Goal: Task Accomplishment & Management: Manage account settings

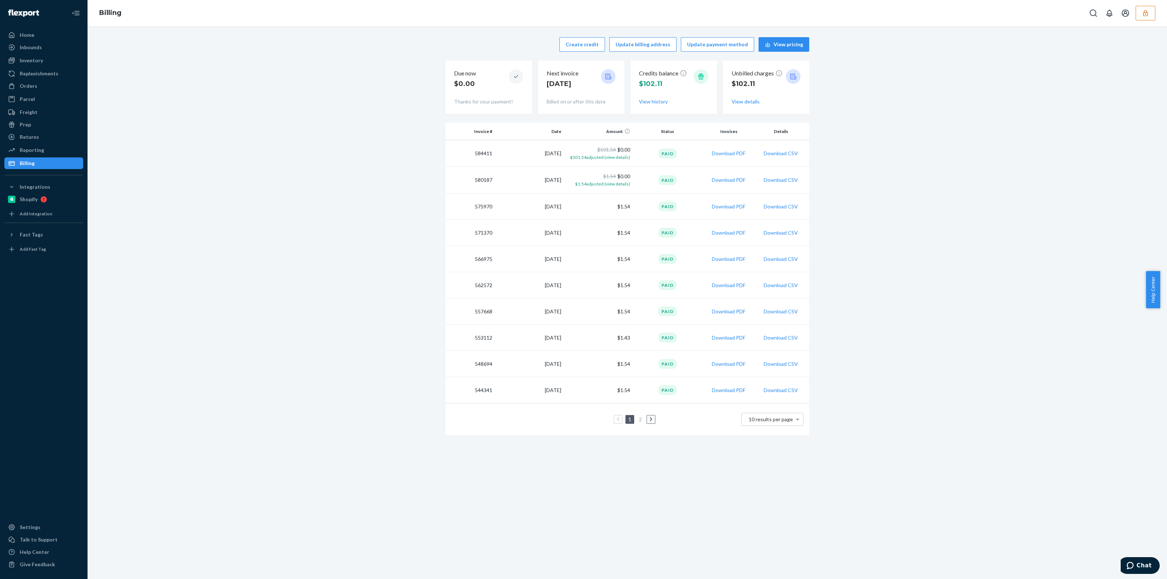
click at [378, 287] on div "Create credit Update billing address Update payment method View pricing Due now…" at bounding box center [627, 236] width 1068 height 407
click at [583, 6] on button "button" at bounding box center [1145, 13] width 20 height 15
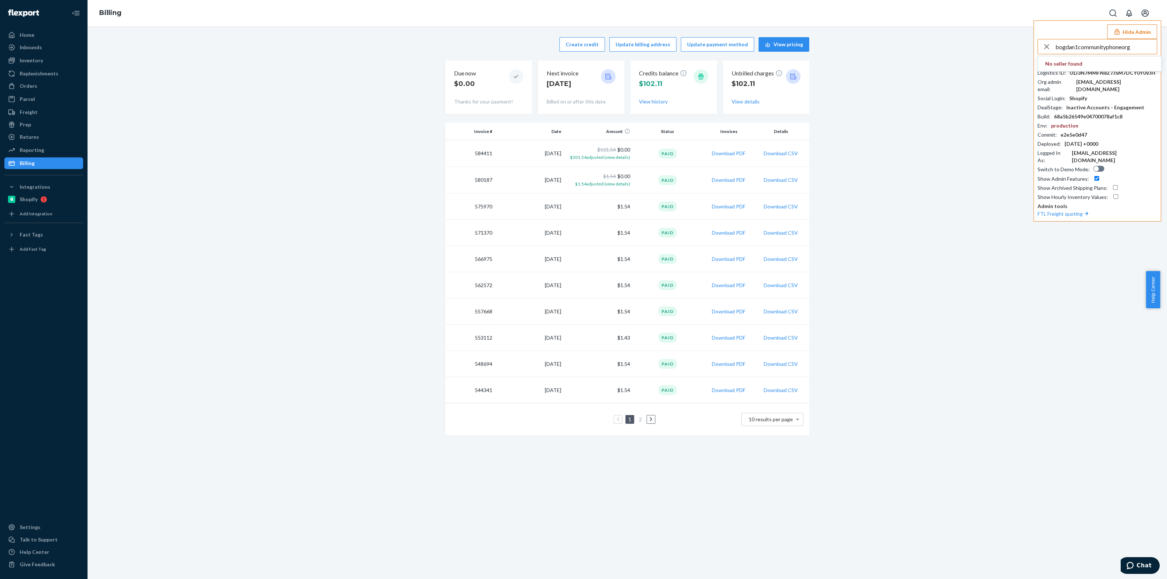
type input "bogdan1communityphoneorg"
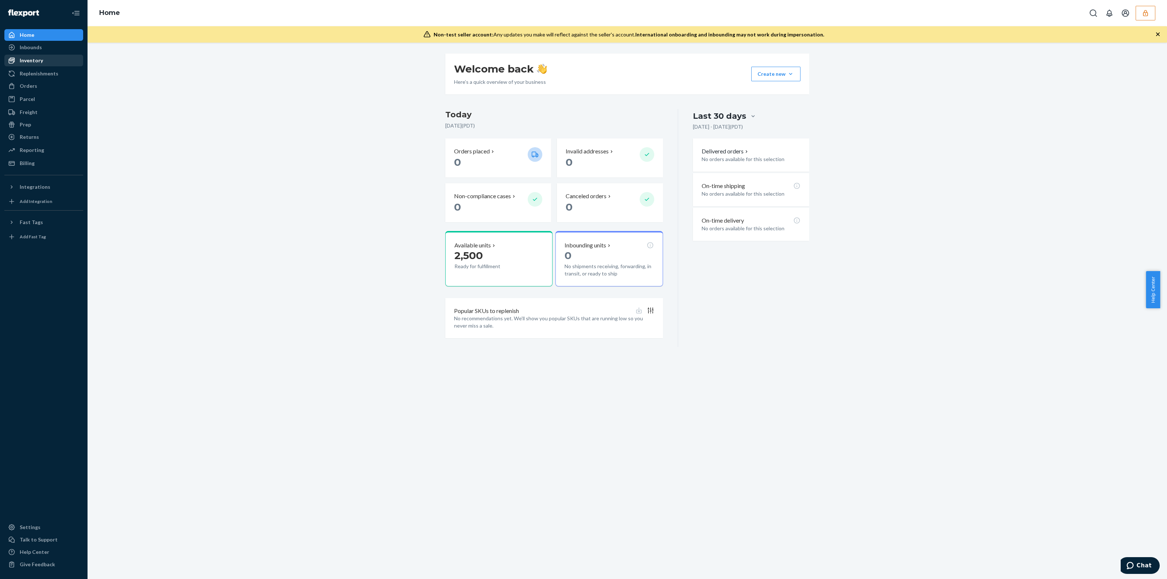
click at [34, 64] on div "Inventory" at bounding box center [31, 60] width 23 height 7
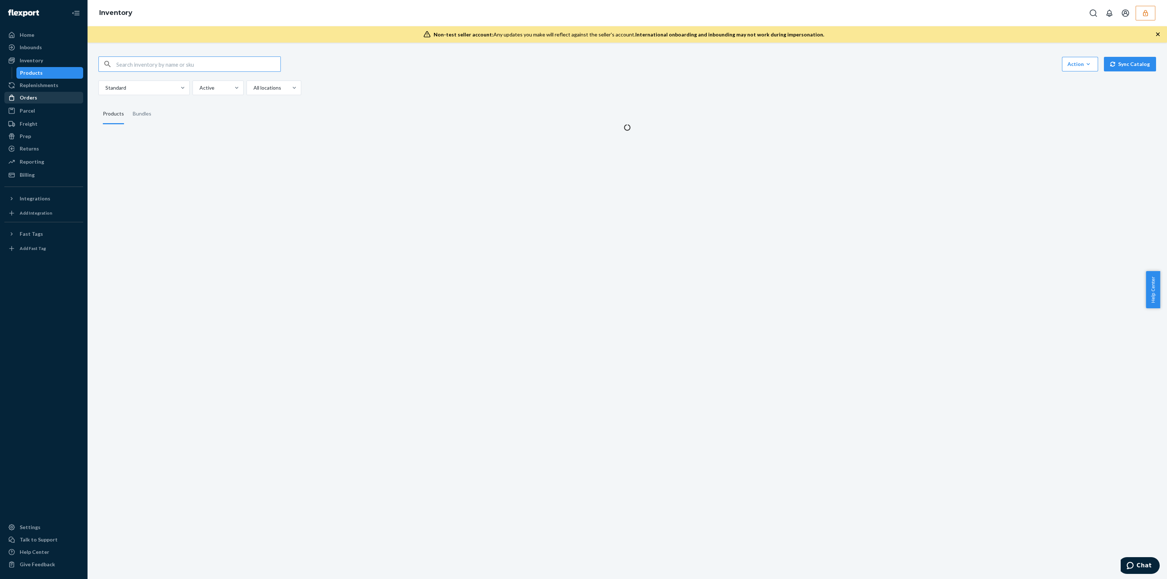
click at [30, 99] on div "Orders" at bounding box center [29, 97] width 18 height 7
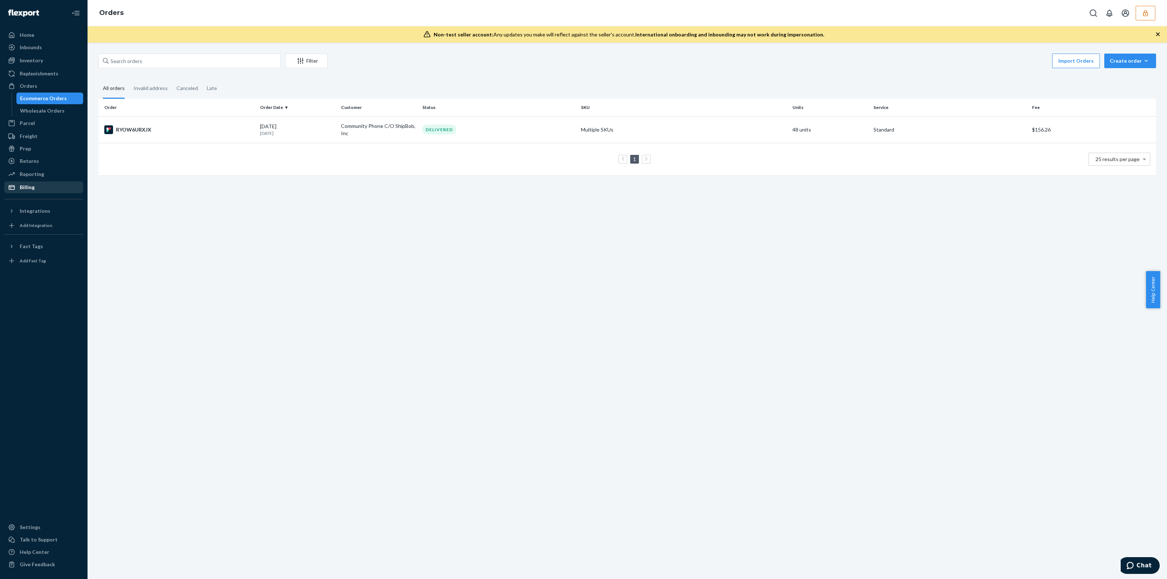
click at [46, 182] on div "Billing" at bounding box center [43, 187] width 77 height 10
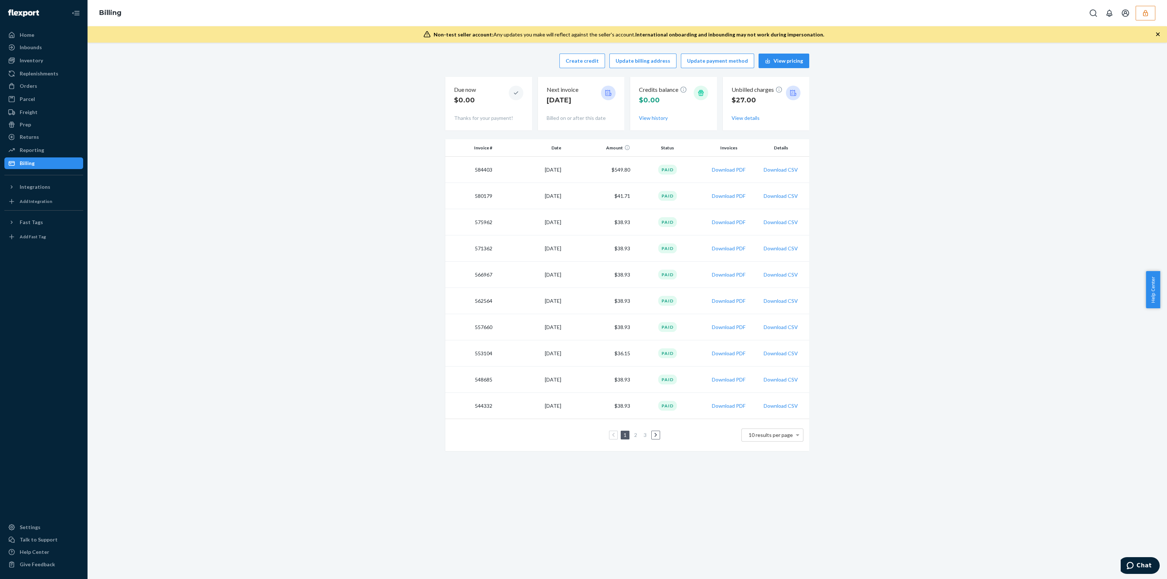
click at [654, 434] on icon at bounding box center [655, 435] width 3 height 4
click at [27, 36] on div "Home" at bounding box center [27, 34] width 15 height 7
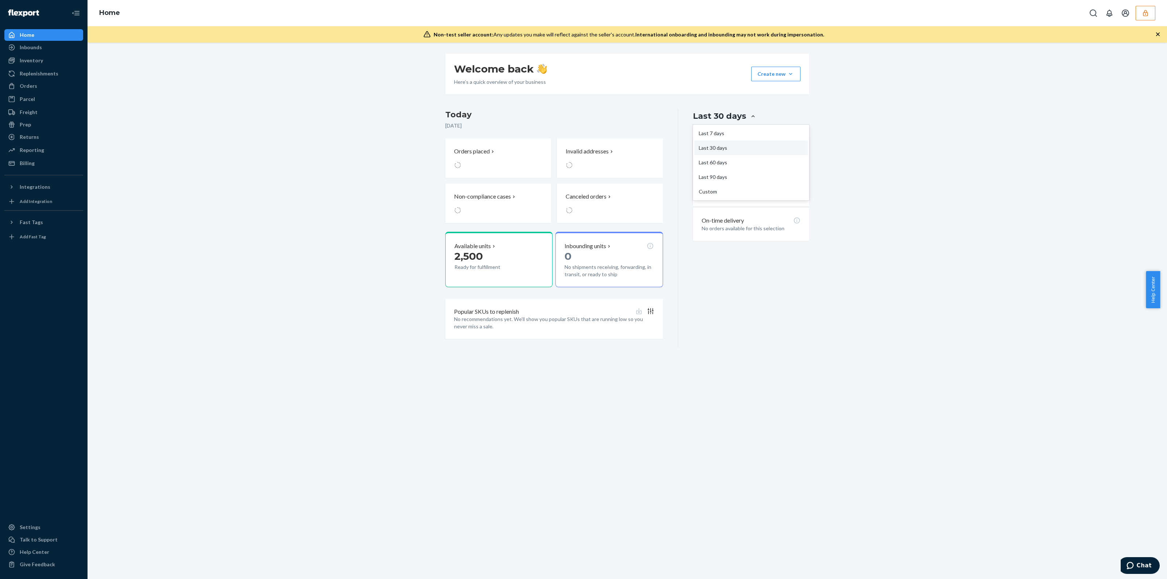
click at [746, 119] on div at bounding box center [752, 116] width 13 height 7
click at [709, 116] on input "option Last 30 days focused, 2 of 5. 5 results available. Use Up and Down to ch…" at bounding box center [709, 116] width 0 height 0
click at [727, 181] on div "Last 90 days" at bounding box center [750, 177] width 113 height 15
click at [709, 116] on input "option Last 90 days focused, 4 of 5. 5 results available. Use Up and Down to ch…" at bounding box center [709, 116] width 0 height 0
click at [747, 118] on div at bounding box center [753, 116] width 13 height 7
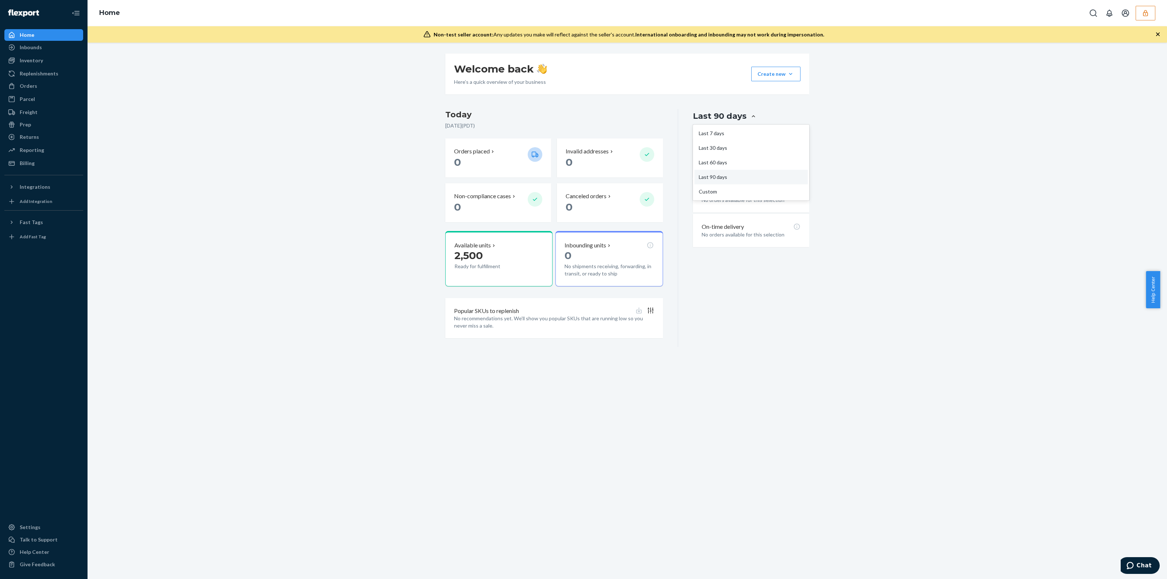
click at [710, 116] on input "option Last 90 days, selected. option Last 90 days focused, 4 of 5. 5 results a…" at bounding box center [710, 116] width 0 height 0
click at [718, 188] on div "Custom" at bounding box center [750, 191] width 113 height 15
click at [710, 116] on input "option Last 90 days, selected. option Custom focused, 5 of 5. 5 results availab…" at bounding box center [710, 116] width 0 height 0
click at [732, 147] on button "«" at bounding box center [731, 146] width 16 height 16
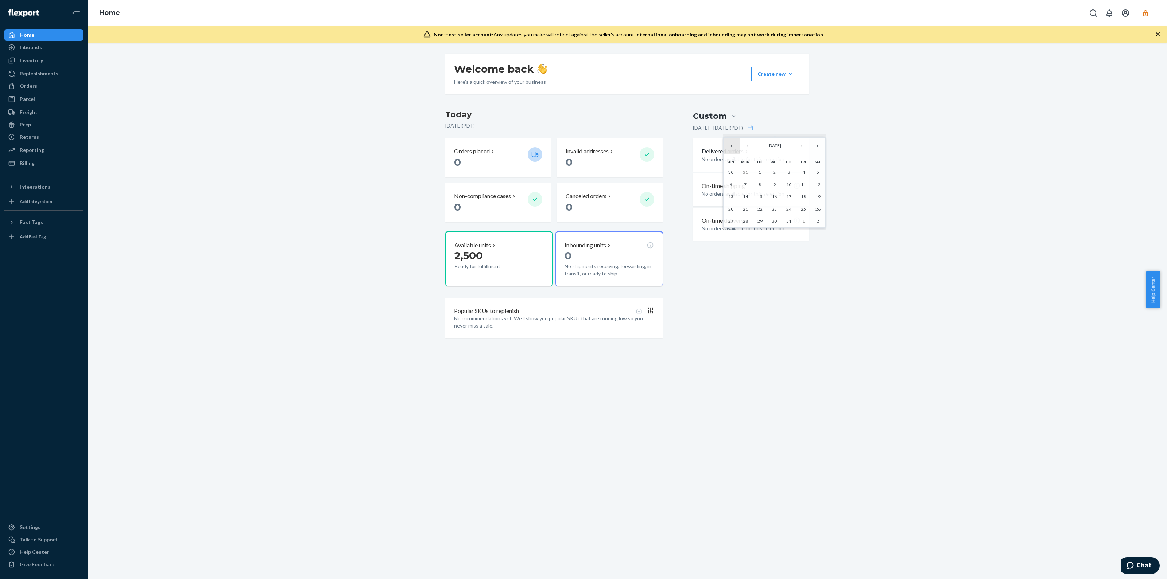
click at [731, 147] on button "«" at bounding box center [731, 146] width 16 height 16
click at [731, 146] on button "«" at bounding box center [731, 146] width 16 height 16
click at [806, 147] on button "›" at bounding box center [801, 146] width 16 height 16
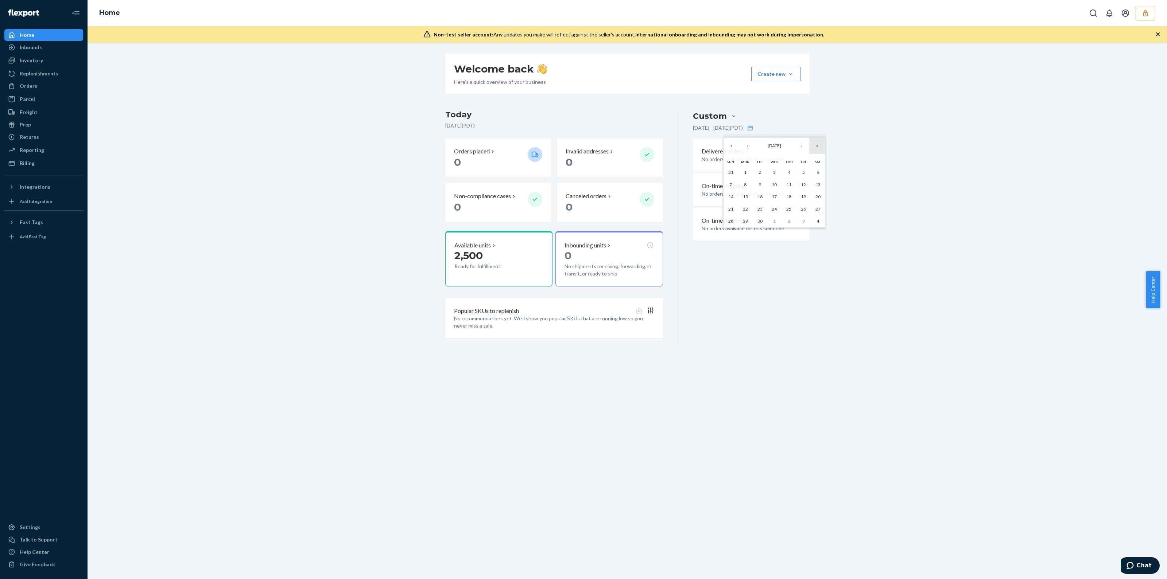
click at [820, 148] on button "»" at bounding box center [817, 146] width 16 height 16
click at [752, 146] on button "‹" at bounding box center [747, 146] width 16 height 16
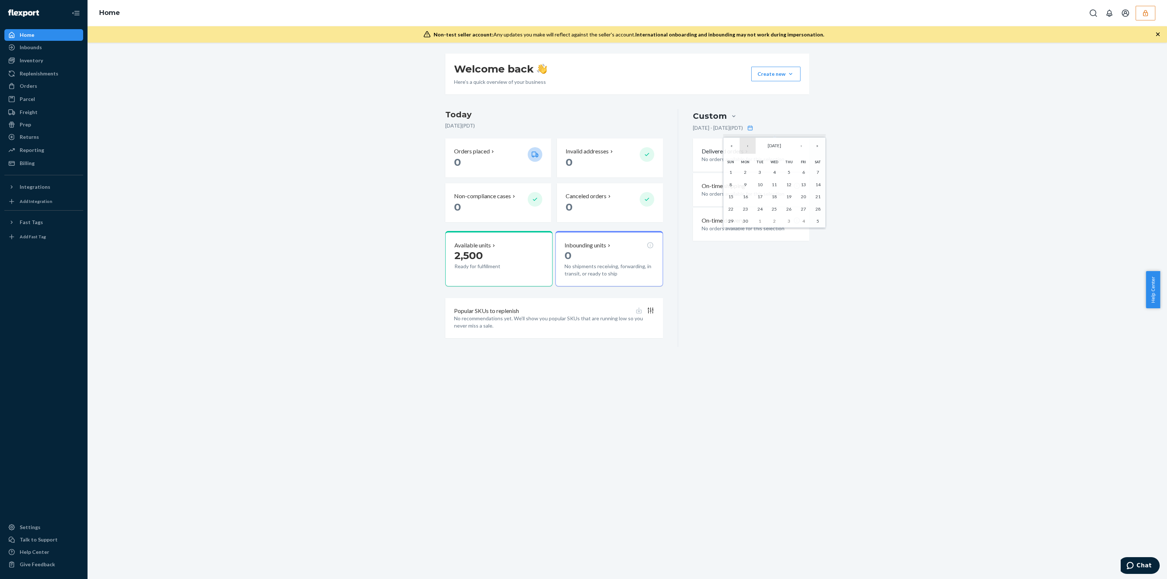
click at [752, 146] on button "‹" at bounding box center [747, 146] width 16 height 16
click at [777, 171] on button "1" at bounding box center [774, 172] width 15 height 12
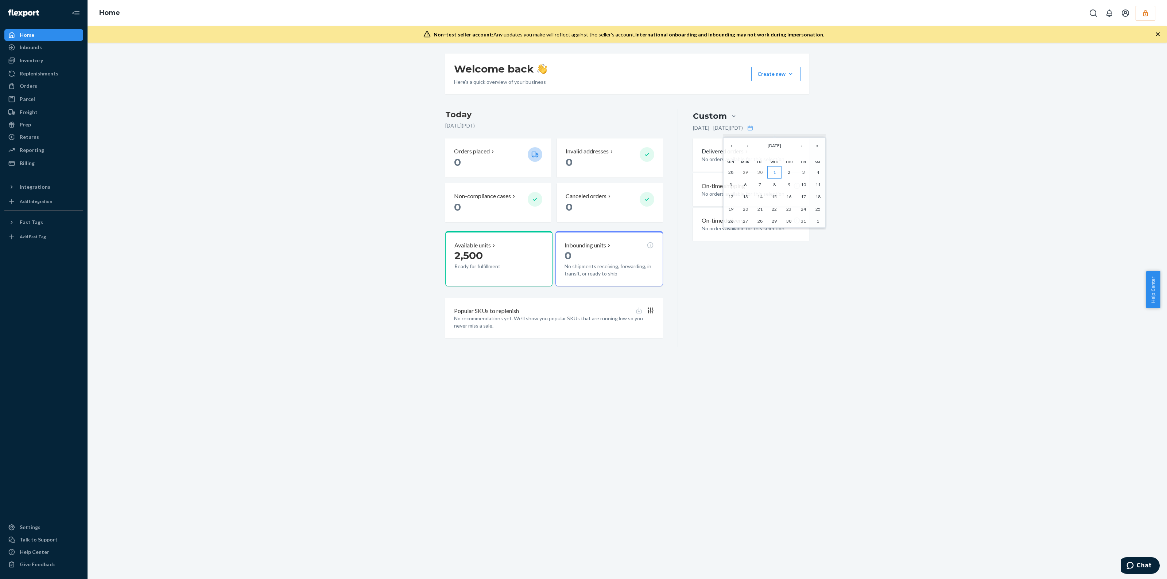
click at [777, 171] on button "1" at bounding box center [774, 172] width 15 height 12
click at [737, 130] on p "May 1, 2024 - May 1, 2024 ( PDT )" at bounding box center [718, 127] width 50 height 7
click at [727, 120] on div at bounding box center [733, 116] width 13 height 14
click at [690, 116] on input "option Custom, selected. option Custom focused, 5 of 5. 5 results available. Us…" at bounding box center [690, 116] width 0 height 0
click at [728, 192] on div "Custom" at bounding box center [750, 191] width 113 height 15
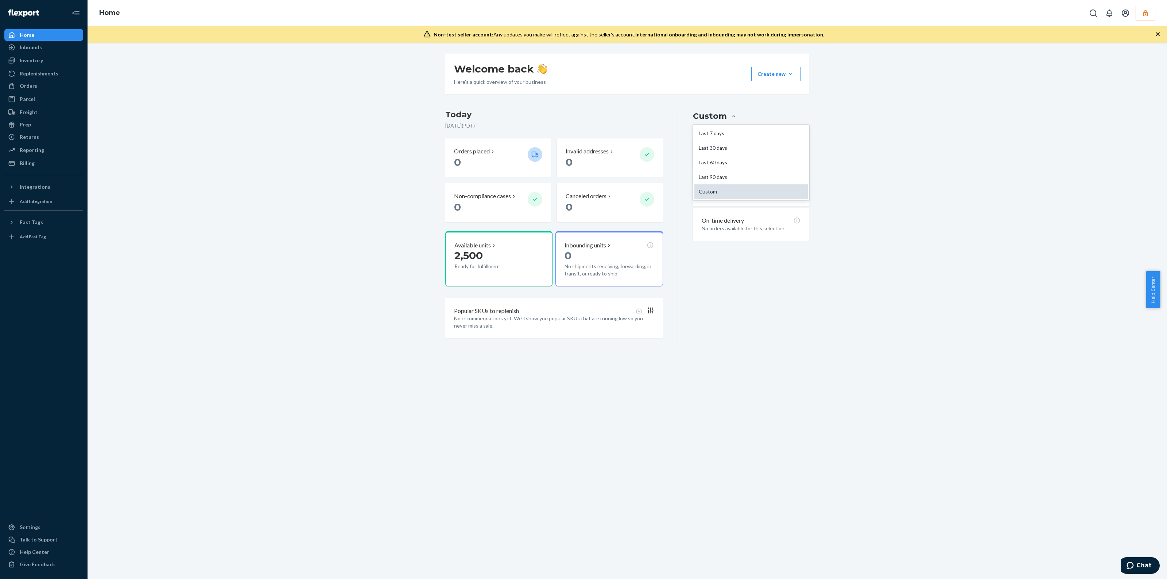
click at [690, 116] on input "option Custom, selected. option Custom focused, 5 of 5. 5 results available. Us…" at bounding box center [690, 116] width 0 height 0
click at [753, 128] on icon at bounding box center [750, 128] width 6 height 6
click at [773, 147] on span "May 2024" at bounding box center [768, 145] width 13 height 5
click at [771, 191] on abbr "May" at bounding box center [769, 192] width 8 height 5
click at [889, 189] on div "Welcome back Here’s a quick overview of your business Create new Create new inb…" at bounding box center [627, 200] width 1068 height 293
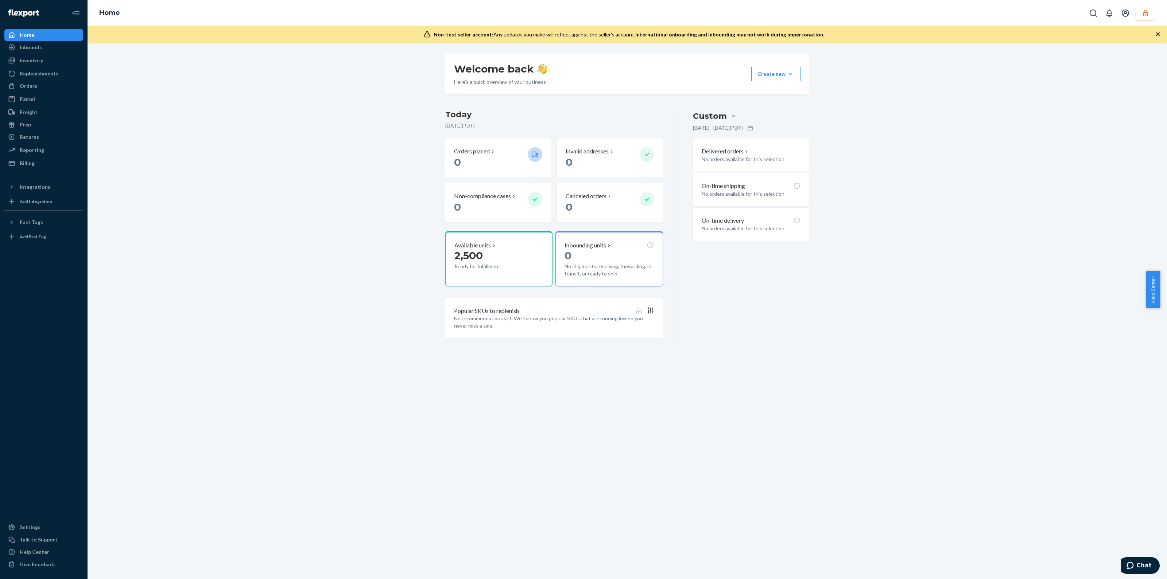
click at [709, 129] on p "May 1, 2024 - May 1, 2024 ( PDT )" at bounding box center [718, 127] width 50 height 7
click at [753, 125] on icon at bounding box center [750, 128] width 6 height 6
click at [794, 144] on button "›" at bounding box center [796, 146] width 16 height 16
click at [740, 143] on button "‹" at bounding box center [742, 146] width 16 height 16
click at [815, 145] on button "»" at bounding box center [812, 146] width 16 height 16
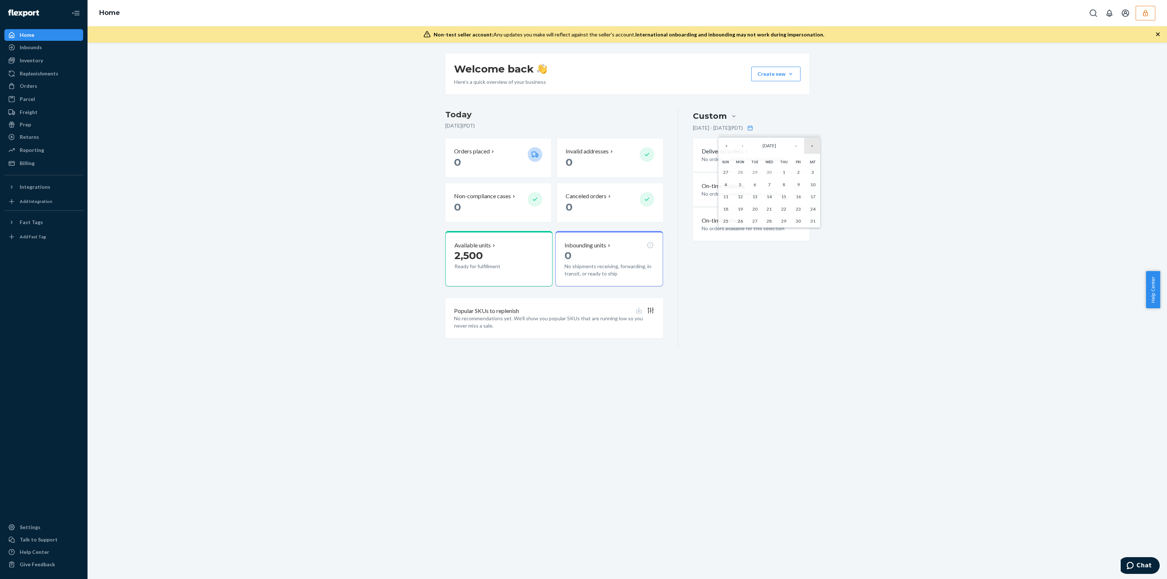
click at [815, 145] on button "»" at bounding box center [812, 146] width 16 height 16
click at [797, 145] on button "›" at bounding box center [796, 146] width 16 height 16
click at [742, 148] on button "‹" at bounding box center [742, 146] width 16 height 16
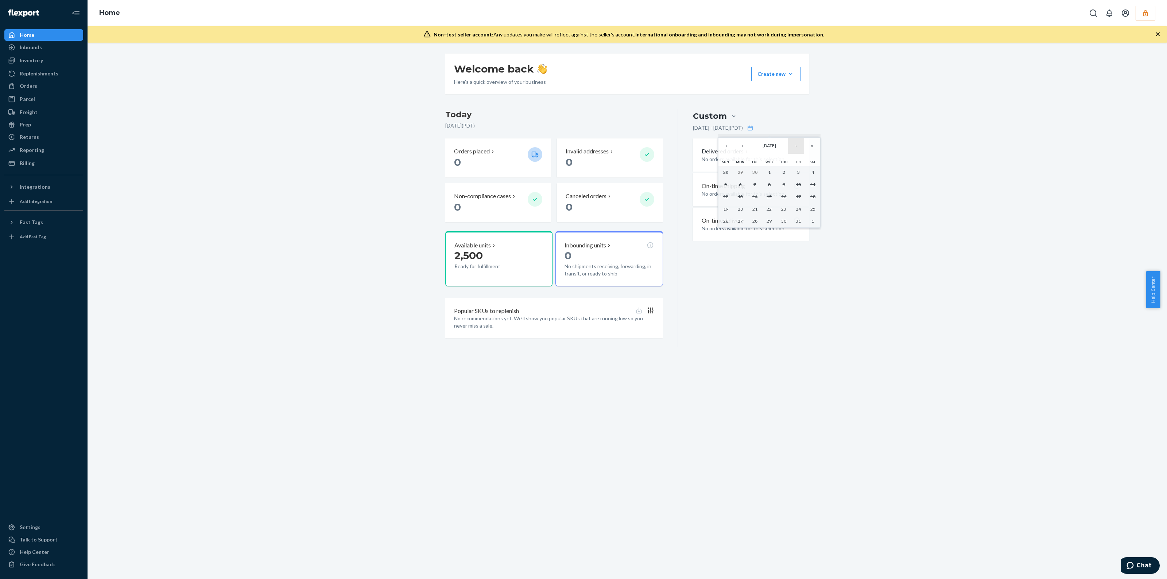
click at [788, 147] on button "›" at bounding box center [796, 146] width 16 height 16
click at [726, 147] on button "«" at bounding box center [726, 146] width 16 height 16
click at [784, 207] on abbr "21" at bounding box center [783, 208] width 5 height 5
click at [762, 287] on div "Custom May 1, 2024 - May 1, 2024 ( PDT ) Delivered orders No orders available f…" at bounding box center [743, 228] width 131 height 238
click at [753, 130] on icon at bounding box center [750, 128] width 6 height 6
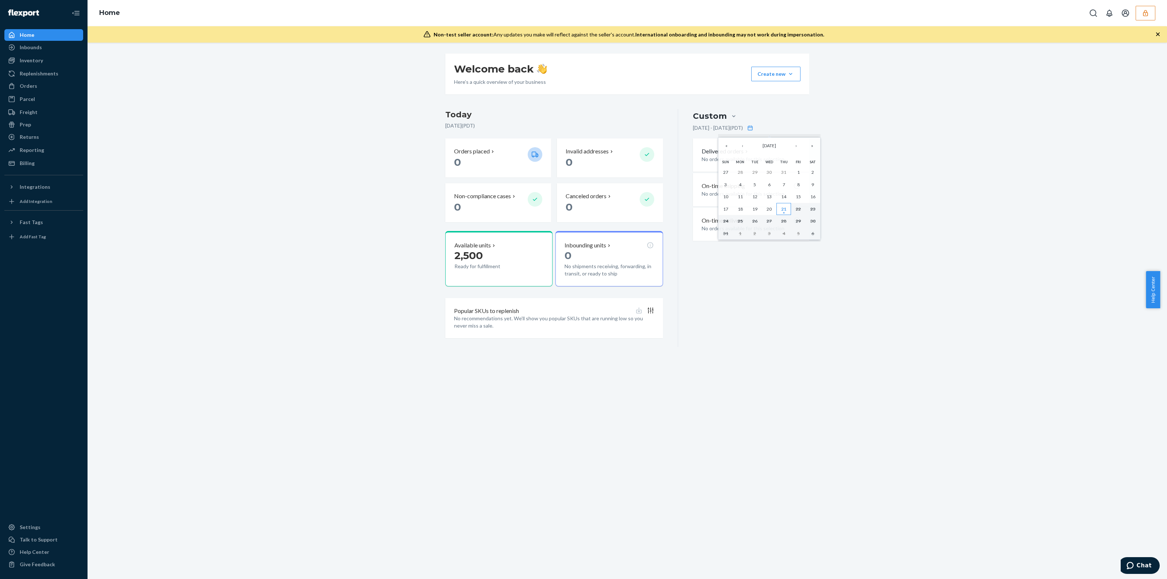
click at [782, 210] on abbr "21" at bounding box center [783, 208] width 5 height 5
click at [768, 127] on div "Aug 21, 2025 - Aug 21, 2025 ( PDT )" at bounding box center [751, 129] width 116 height 8
click at [753, 129] on icon at bounding box center [750, 128] width 6 height 6
click at [734, 147] on button "«" at bounding box center [731, 146] width 16 height 16
click at [788, 172] on abbr "1" at bounding box center [788, 172] width 3 height 5
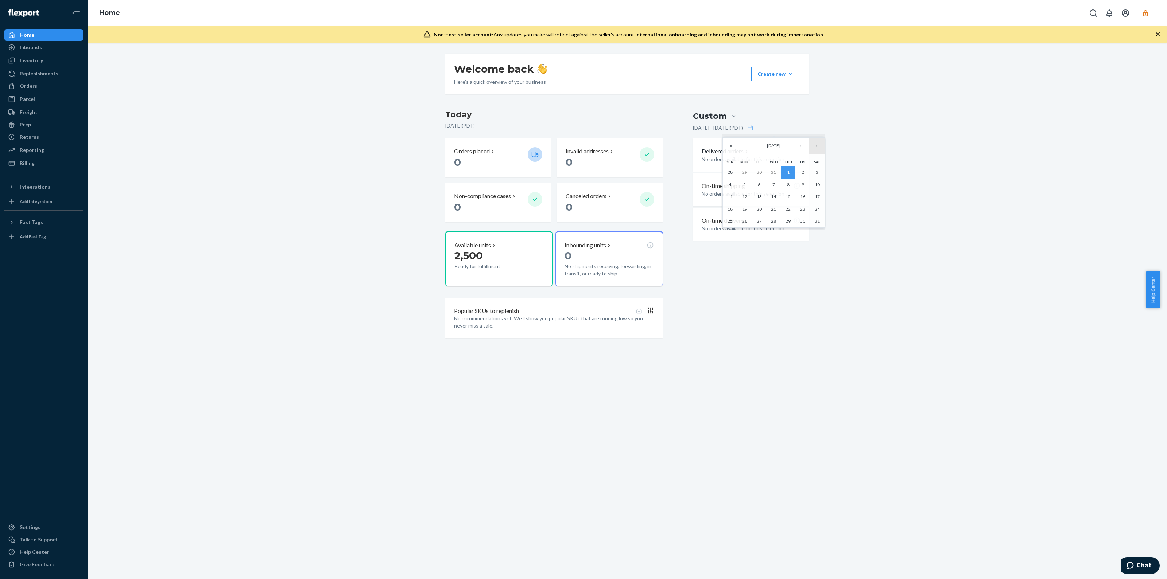
click at [813, 147] on button "»" at bounding box center [816, 146] width 16 height 16
click at [788, 212] on abbr "21" at bounding box center [787, 208] width 5 height 5
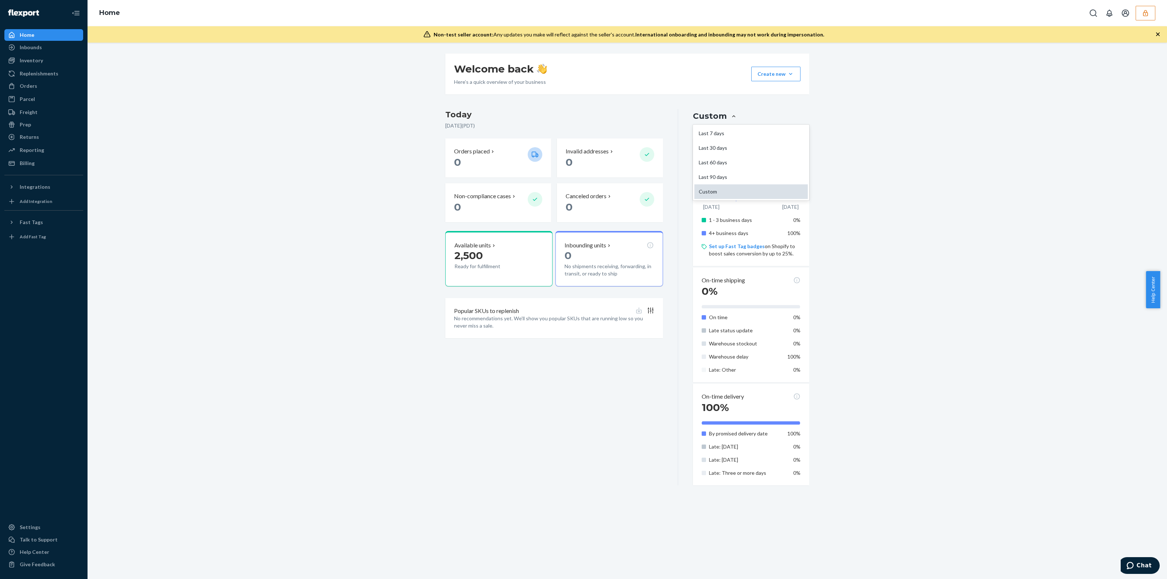
click at [734, 194] on div "Custom" at bounding box center [750, 191] width 113 height 15
click at [690, 116] on input "option Custom, selected. option Custom focused, 0 of 5. 5 results available. Us…" at bounding box center [690, 116] width 0 height 0
click at [753, 127] on icon at bounding box center [750, 128] width 6 height 6
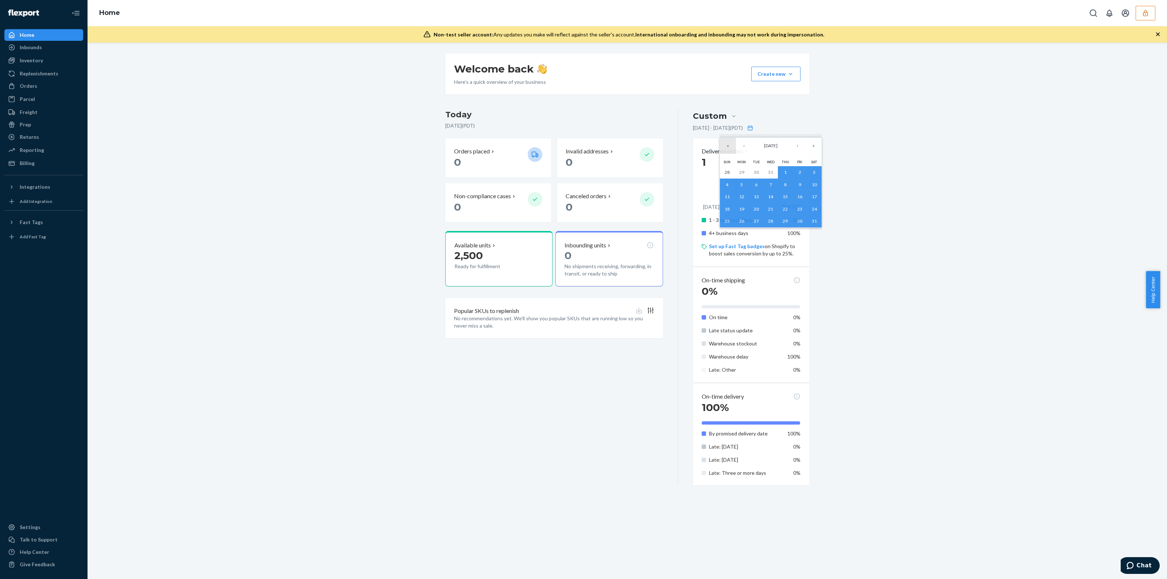
click at [730, 145] on button "«" at bounding box center [728, 146] width 16 height 16
click at [755, 172] on abbr "1" at bounding box center [756, 172] width 3 height 5
click at [810, 149] on button "»" at bounding box center [813, 146] width 16 height 16
click at [784, 208] on abbr "21" at bounding box center [784, 208] width 5 height 5
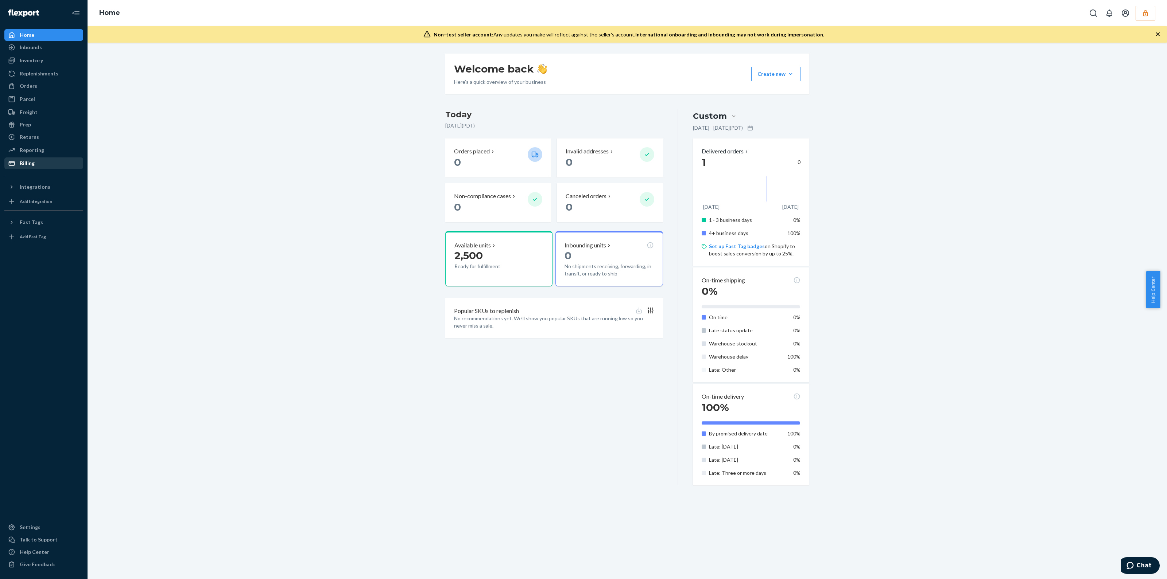
click at [15, 167] on div "Billing" at bounding box center [43, 163] width 77 height 10
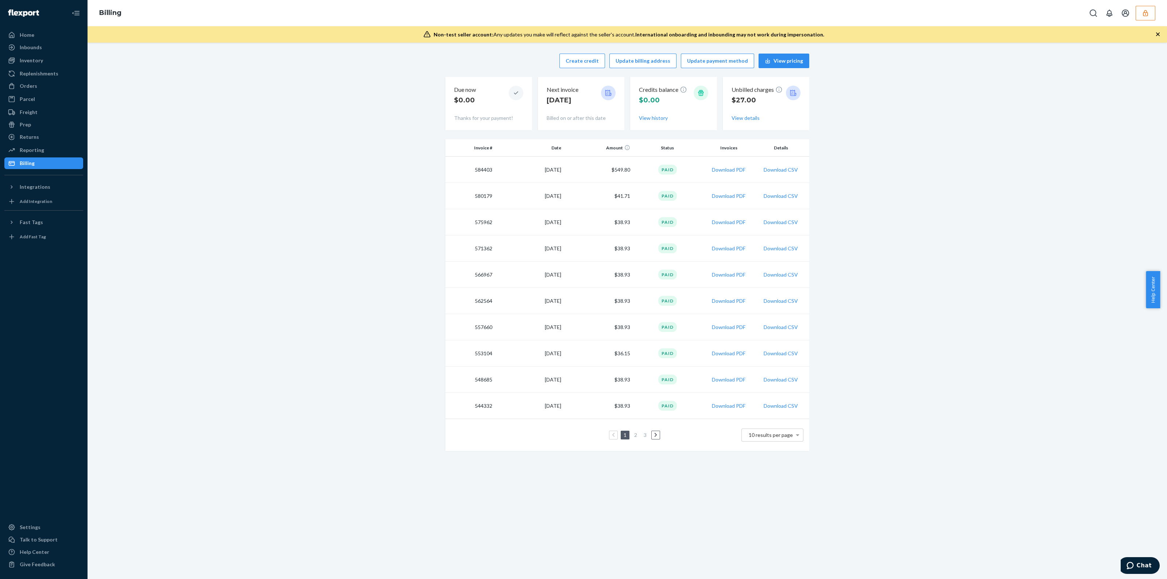
click at [654, 436] on icon at bounding box center [655, 435] width 3 height 4
click at [654, 436] on icon at bounding box center [655, 438] width 3 height 5
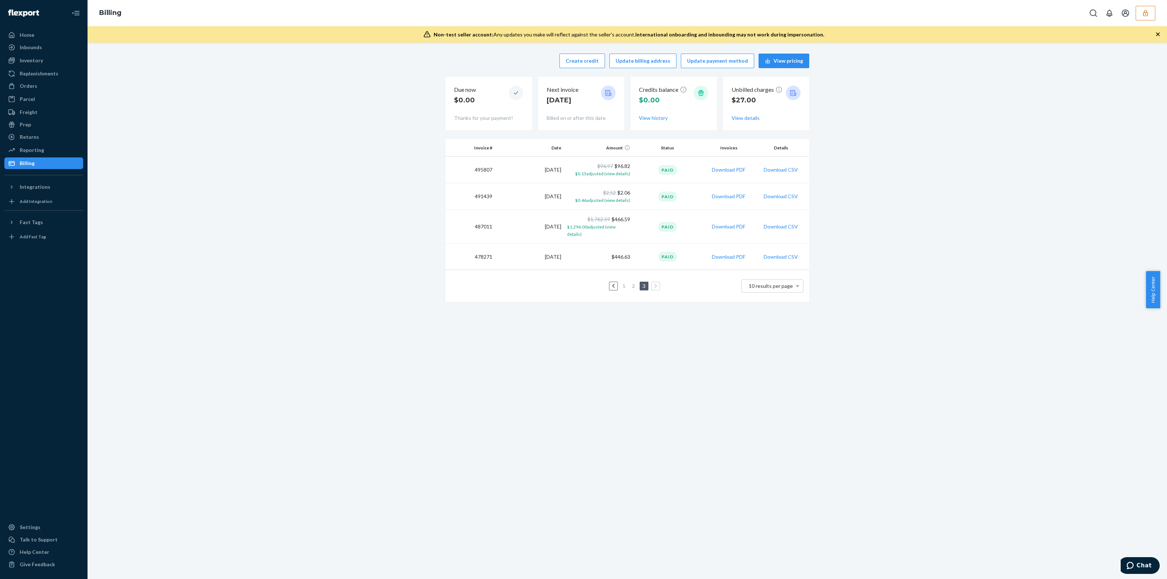
click at [609, 282] on link at bounding box center [613, 286] width 8 height 9
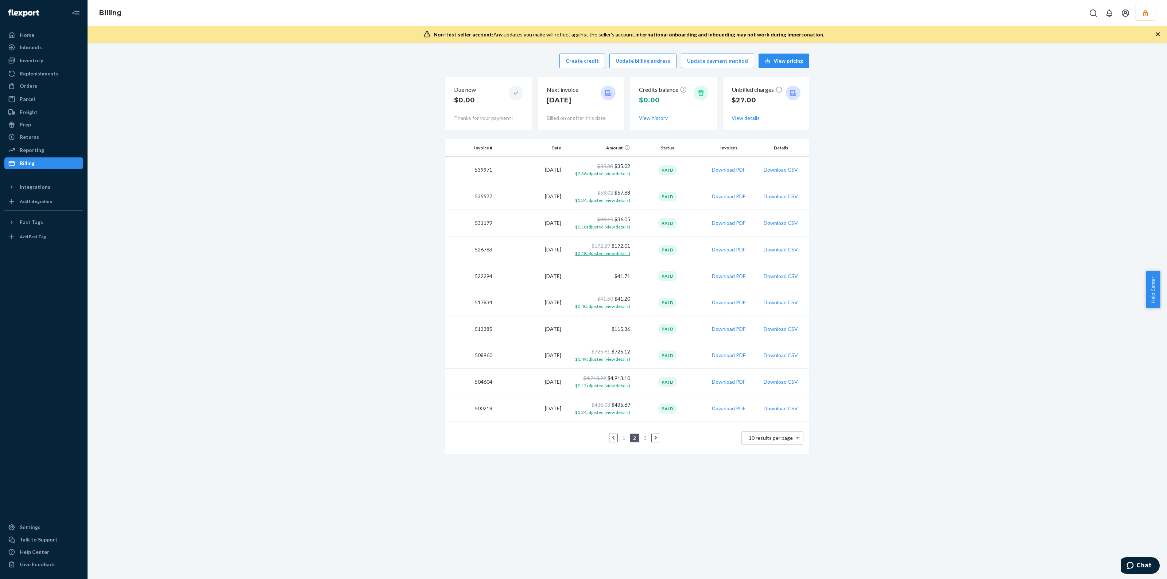
click at [611, 253] on span "$0.28 adjusted (view details)" at bounding box center [602, 253] width 55 height 5
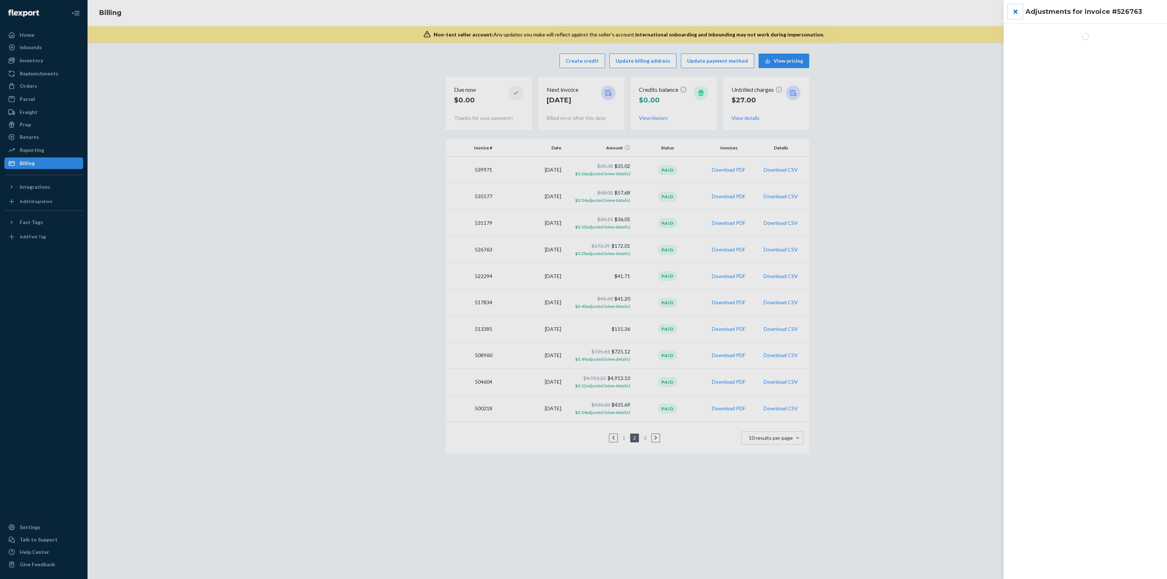
click at [1012, 9] on button "close" at bounding box center [1015, 11] width 15 height 15
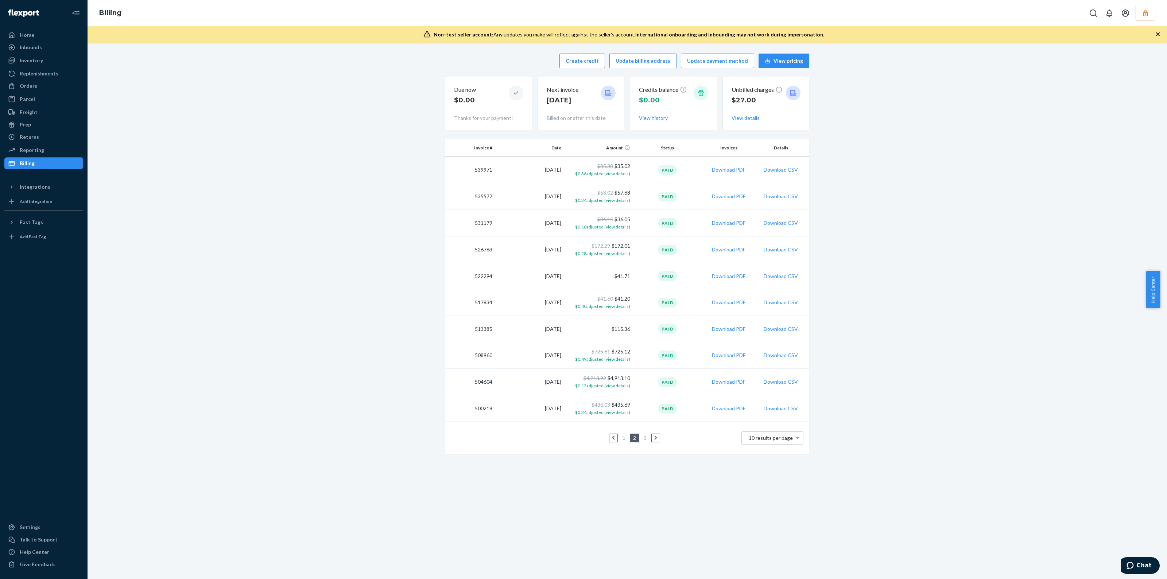
click at [609, 436] on link at bounding box center [613, 438] width 8 height 9
click at [633, 436] on link "2" at bounding box center [636, 435] width 6 height 6
click at [36, 31] on div "Home" at bounding box center [43, 35] width 77 height 10
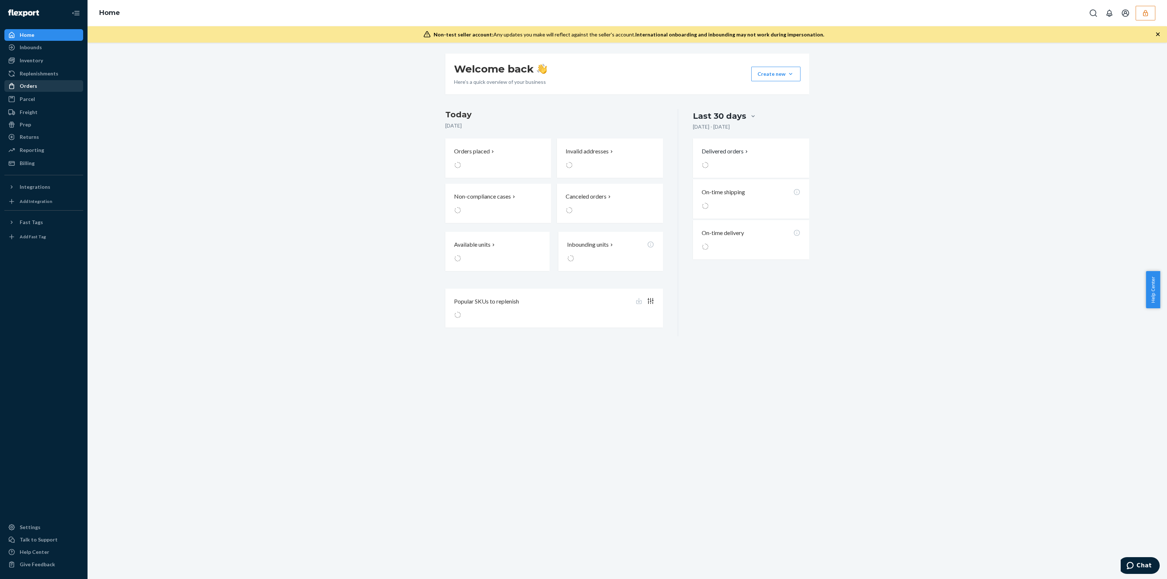
click at [43, 90] on div "Orders" at bounding box center [43, 86] width 77 height 10
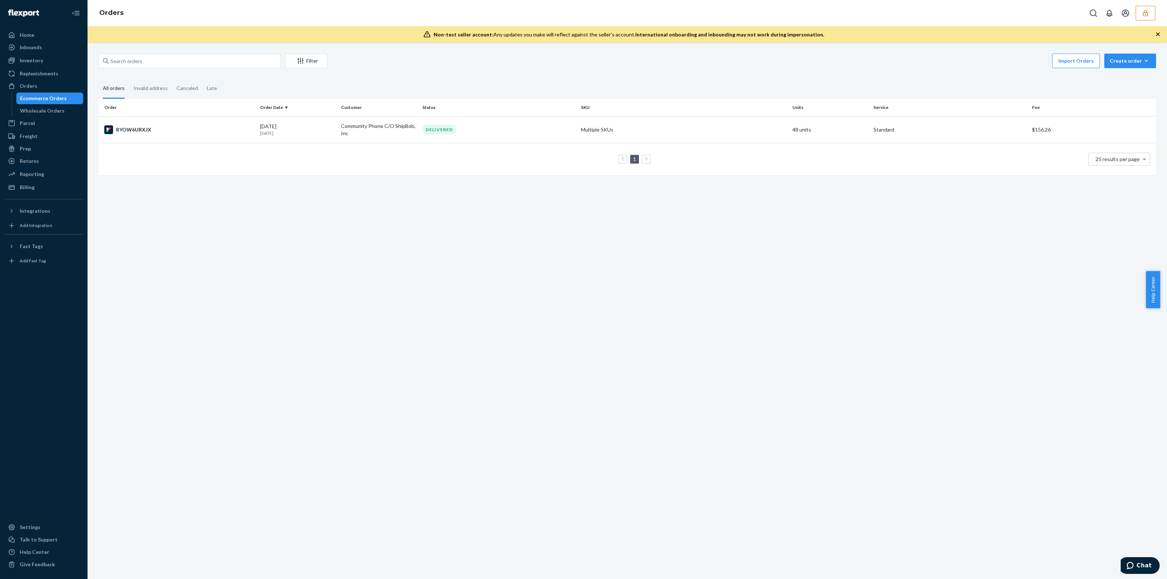
click at [47, 97] on div "Ecommerce Orders" at bounding box center [43, 98] width 47 height 7
click at [48, 192] on div "Billing" at bounding box center [43, 187] width 77 height 10
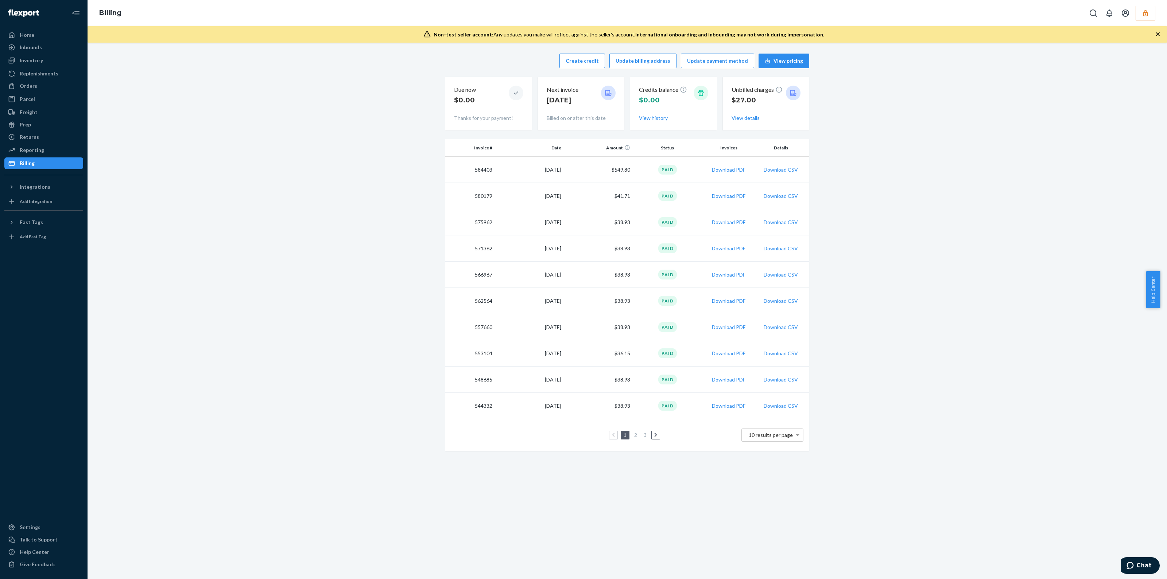
click at [654, 436] on icon at bounding box center [655, 435] width 3 height 5
click at [613, 256] on button "$0.28 adjusted (view details)" at bounding box center [602, 253] width 55 height 7
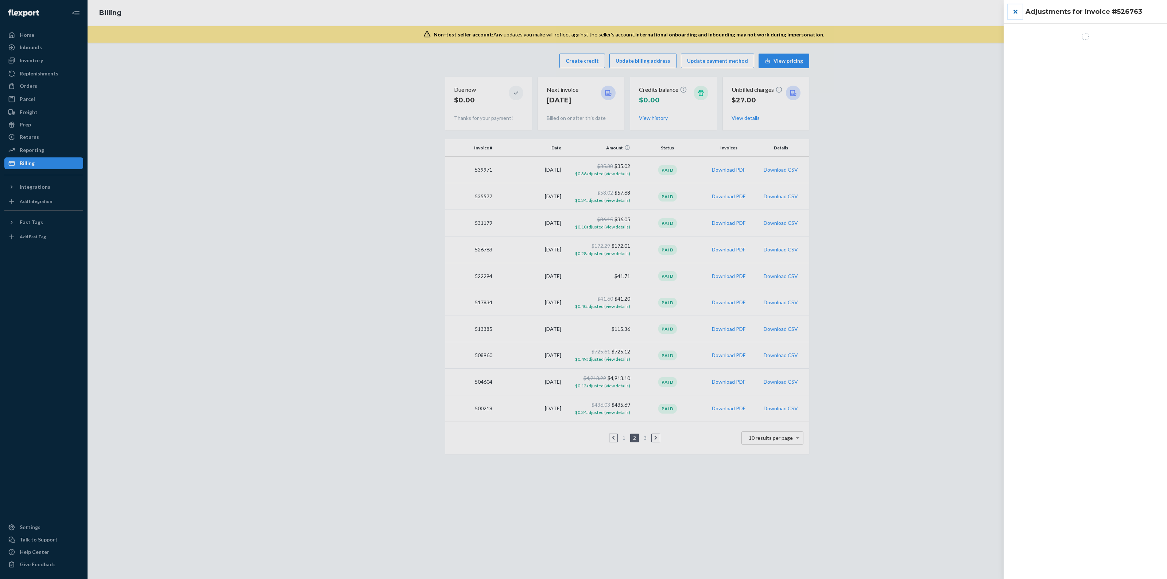
click at [1015, 16] on button "close" at bounding box center [1015, 11] width 15 height 15
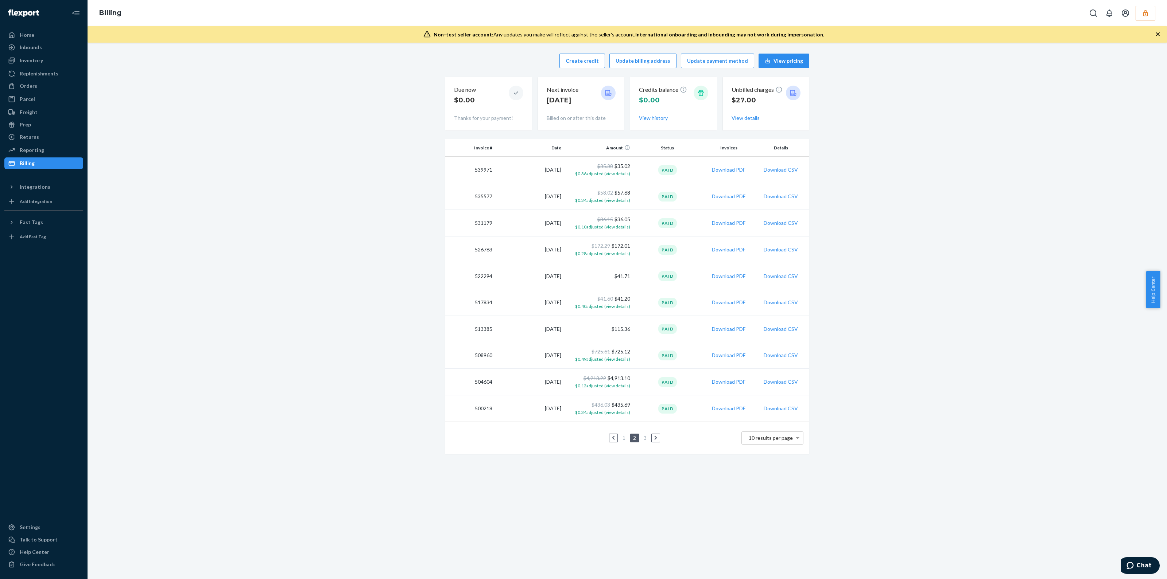
click at [654, 437] on icon at bounding box center [655, 438] width 3 height 4
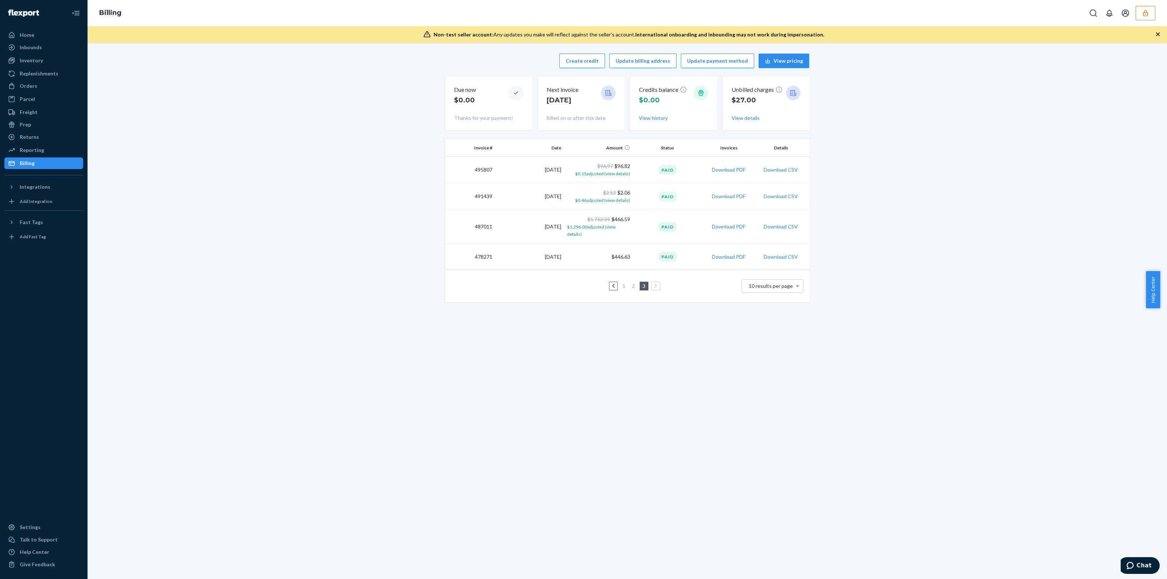
click at [609, 282] on link at bounding box center [613, 286] width 8 height 9
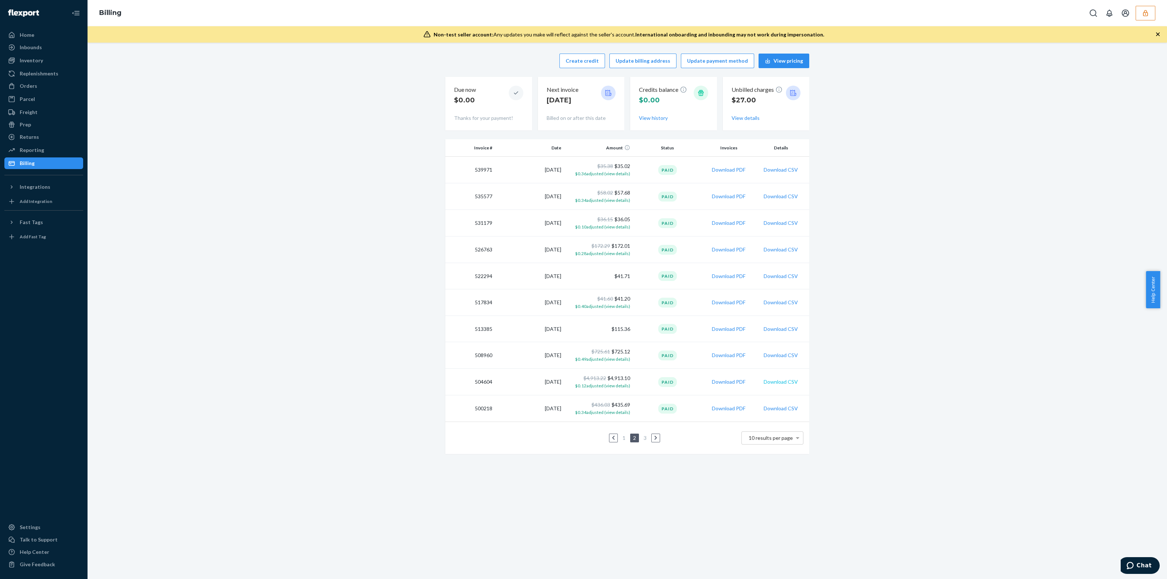
click at [777, 380] on button "Download CSV" at bounding box center [780, 381] width 34 height 7
click at [776, 382] on button "Download CSV" at bounding box center [780, 381] width 34 height 7
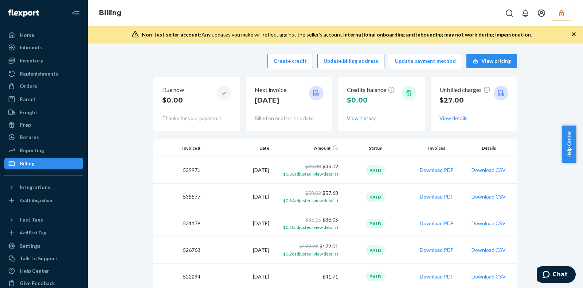
click at [558, 12] on icon "button" at bounding box center [561, 12] width 7 height 7
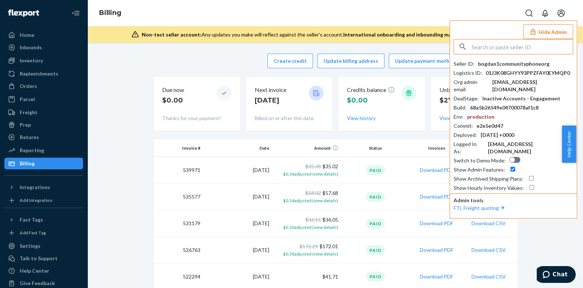
type input "https://flexport-fulfillment.zendesk.com/agent/tickets/764227"
click at [496, 41] on input "https://flexport-fulfillment.zendesk.com/agent/tickets/764227" at bounding box center [522, 46] width 101 height 15
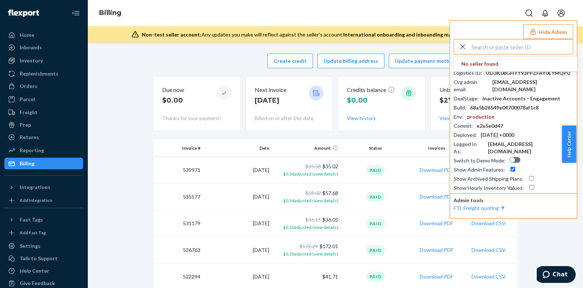
scroll to position [0, 0]
click at [485, 43] on input "text" at bounding box center [522, 46] width 101 height 15
paste input "lsforestergmailcom"
type input "lsforestergmailcom"
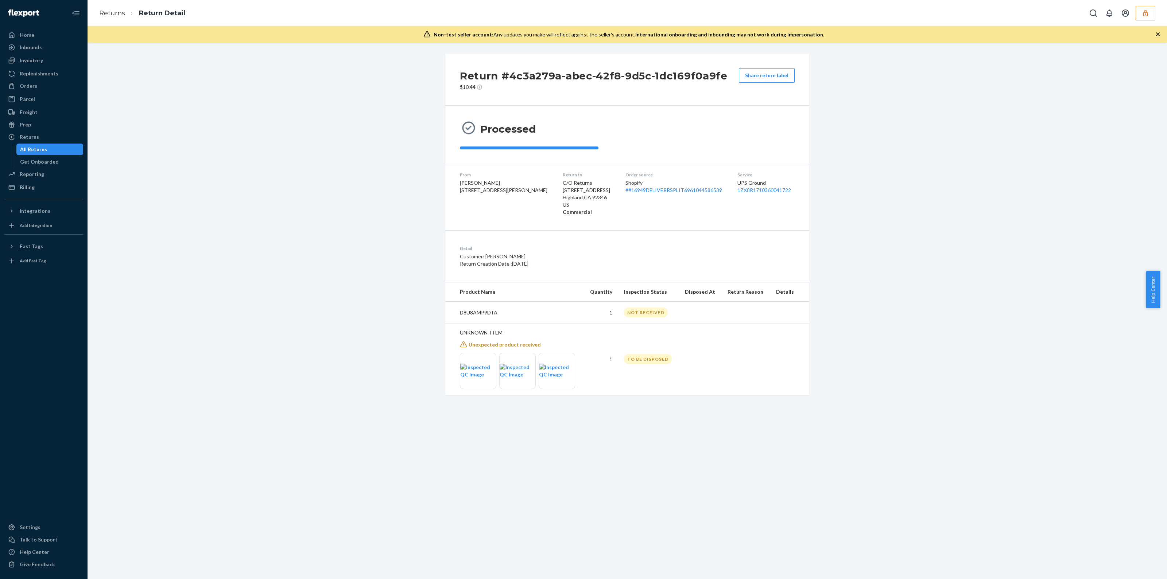
click at [635, 360] on div "TO BE DISPOSED" at bounding box center [648, 359] width 48 height 10
click at [478, 365] on img at bounding box center [478, 371] width 36 height 15
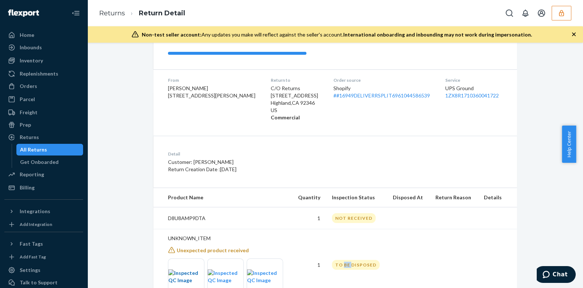
scroll to position [125, 0]
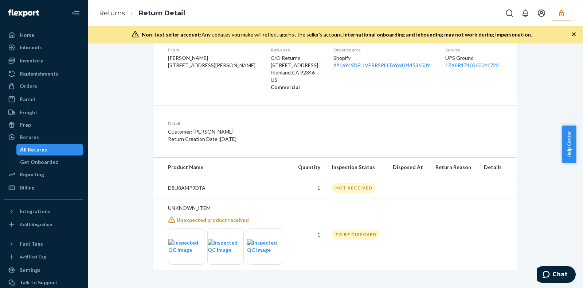
click at [461, 190] on td at bounding box center [454, 188] width 48 height 22
click at [221, 250] on img at bounding box center [226, 246] width 36 height 15
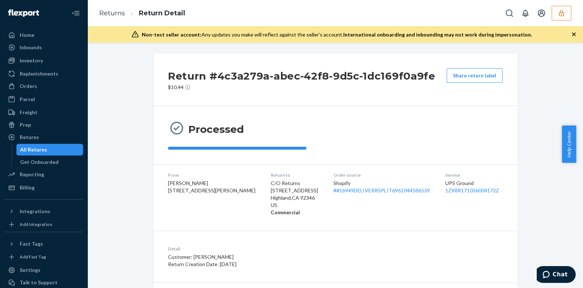
click at [290, 72] on h2 "Return #4c3a279a-abec-42f8-9d5c-1dc169f0a9fe" at bounding box center [302, 75] width 268 height 15
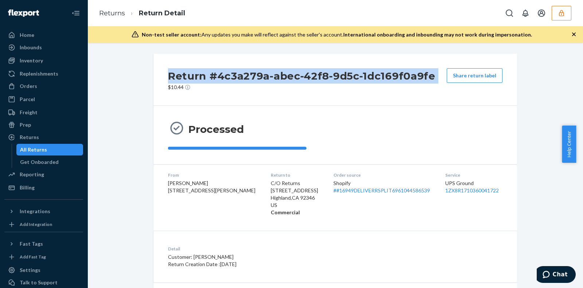
click at [290, 72] on h2 "Return #4c3a279a-abec-42f8-9d5c-1dc169f0a9fe" at bounding box center [302, 75] width 268 height 15
click at [299, 77] on h2 "Return #4c3a279a-abec-42f8-9d5c-1dc169f0a9fe" at bounding box center [302, 75] width 268 height 15
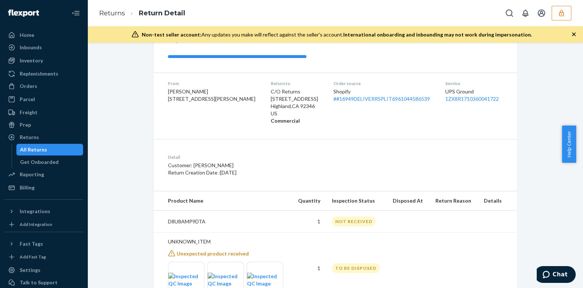
scroll to position [125, 0]
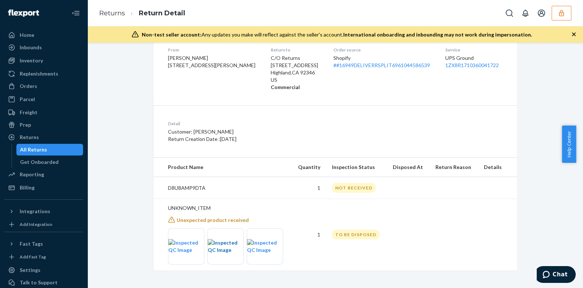
click at [218, 240] on img at bounding box center [226, 246] width 36 height 15
click at [179, 241] on img at bounding box center [186, 246] width 36 height 15
click at [564, 14] on icon "button" at bounding box center [561, 13] width 5 height 6
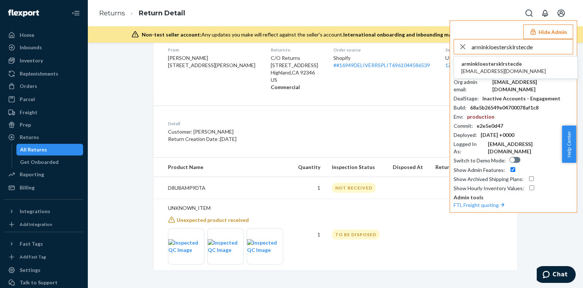
type input "arminkloestersklrstecde"
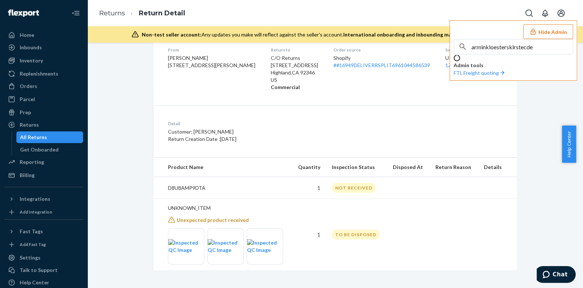
click at [434, 235] on td at bounding box center [454, 234] width 48 height 72
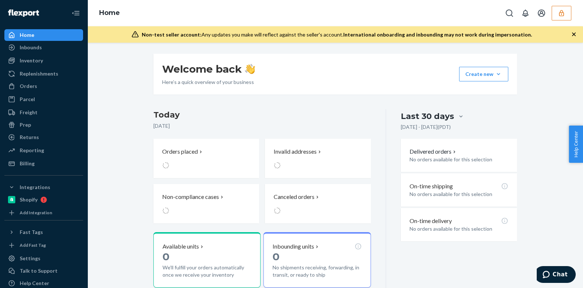
click at [575, 34] on icon "button" at bounding box center [574, 34] width 7 height 7
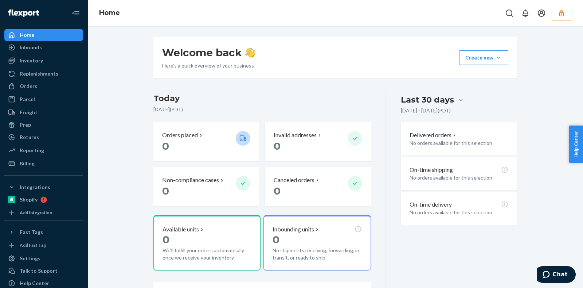
scroll to position [116, 0]
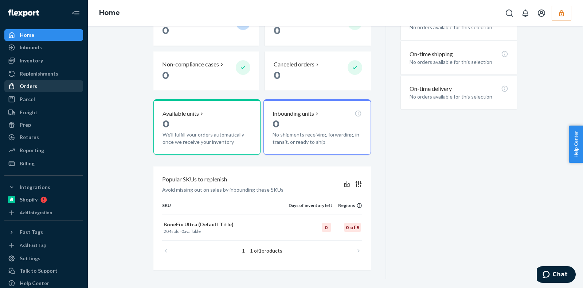
click at [54, 88] on div "Orders" at bounding box center [43, 86] width 77 height 10
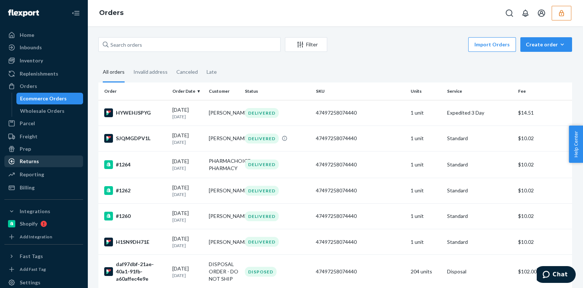
scroll to position [45, 0]
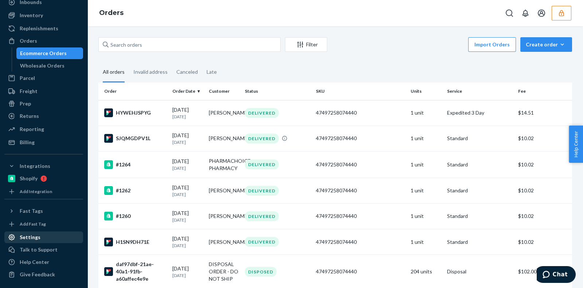
click at [41, 234] on div "Settings" at bounding box center [43, 237] width 77 height 10
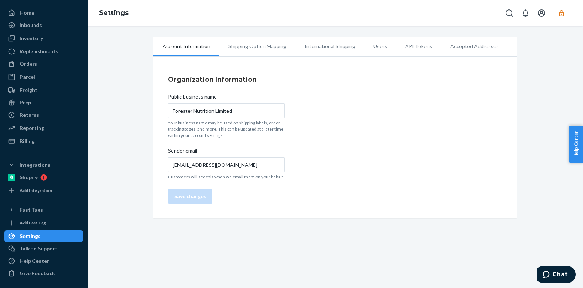
scroll to position [22, 0]
click at [376, 40] on li "Users" at bounding box center [381, 46] width 32 height 18
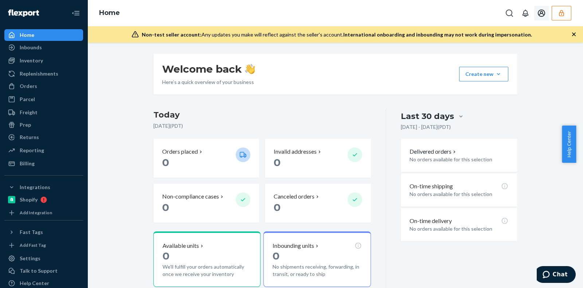
click at [566, 16] on button "button" at bounding box center [562, 13] width 20 height 15
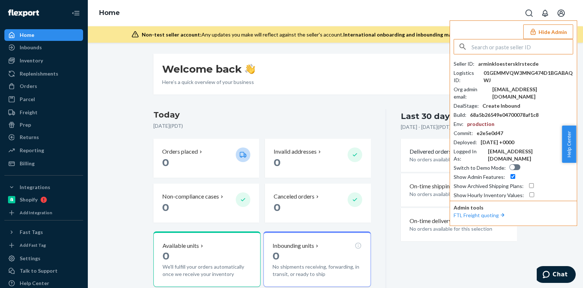
click at [555, 30] on button "Hide Admin" at bounding box center [549, 31] width 50 height 15
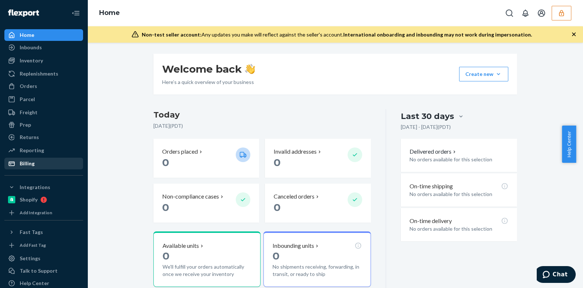
click at [44, 161] on div "Billing" at bounding box center [43, 163] width 77 height 10
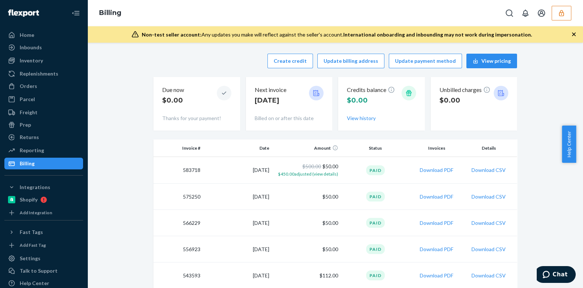
scroll to position [24, 0]
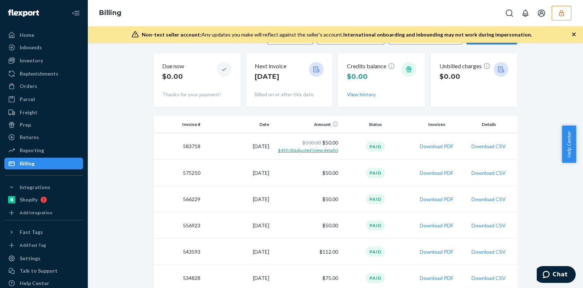
click at [330, 151] on span "$450.00 adjusted (view details)" at bounding box center [308, 149] width 60 height 5
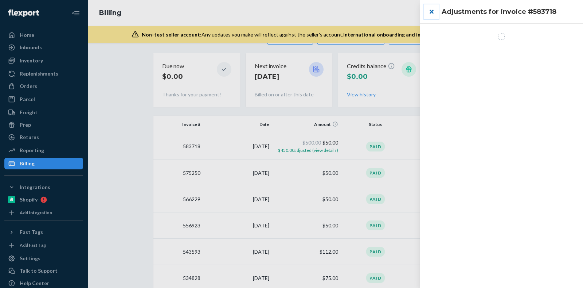
click at [431, 11] on button "close" at bounding box center [431, 11] width 15 height 15
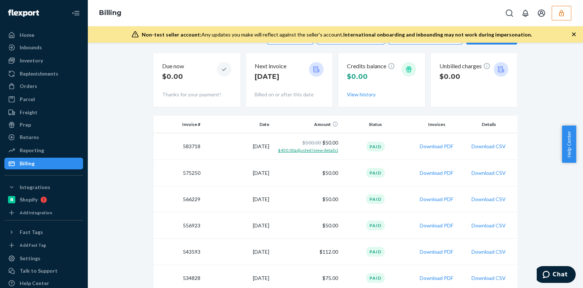
click at [334, 149] on span "$450.00 adjusted (view details)" at bounding box center [308, 149] width 60 height 5
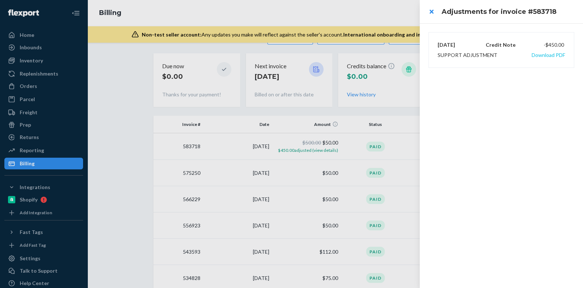
click at [546, 54] on button "Download PDF" at bounding box center [549, 54] width 34 height 7
click at [431, 11] on button "close" at bounding box center [431, 11] width 15 height 15
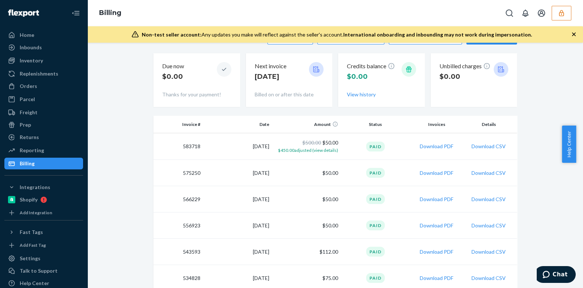
click at [556, 12] on button "button" at bounding box center [562, 13] width 20 height 15
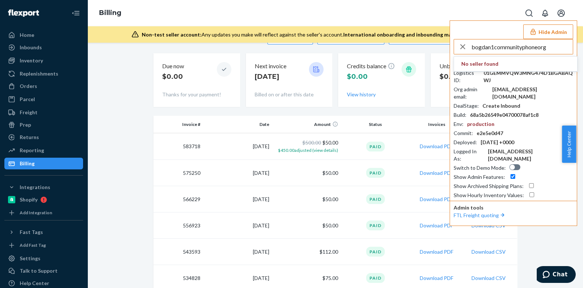
type input "bogdan1communityphoneorg"
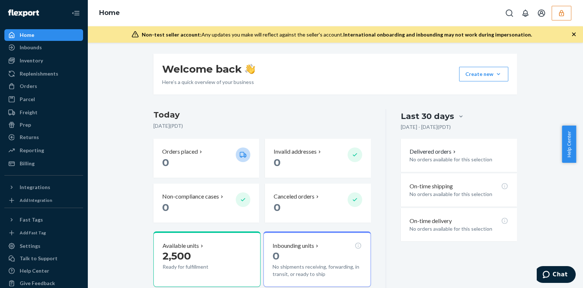
click at [565, 13] on icon "button" at bounding box center [561, 12] width 7 height 7
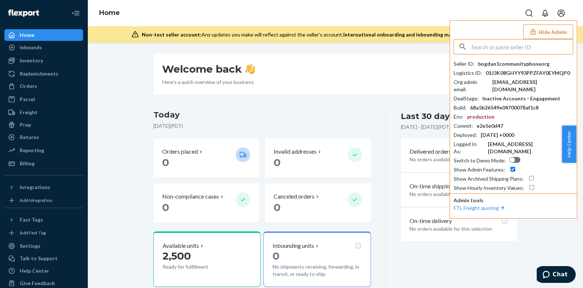
click at [330, 132] on div "[DATE] [DATE] ( PDT )" at bounding box center [262, 121] width 218 height 24
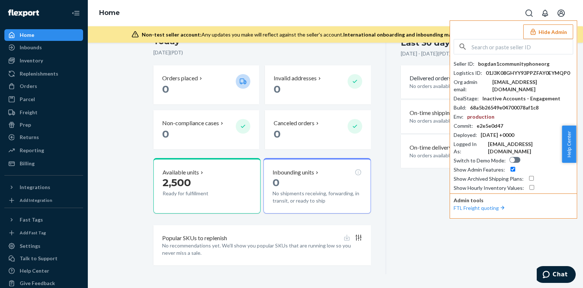
click at [541, 26] on button "Hide Admin" at bounding box center [549, 31] width 50 height 15
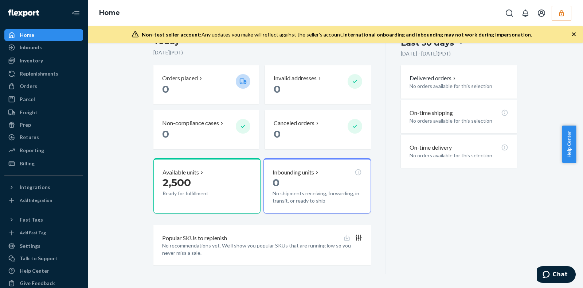
scroll to position [0, 0]
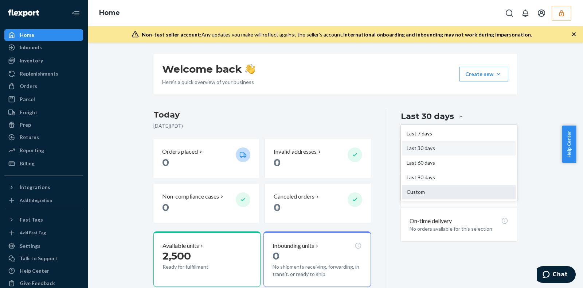
click at [420, 189] on div "Custom" at bounding box center [459, 191] width 113 height 15
click at [418, 116] on input "option Custom focused, 5 of 5. 5 results available. Use Up and Down to choose o…" at bounding box center [418, 116] width 0 height 0
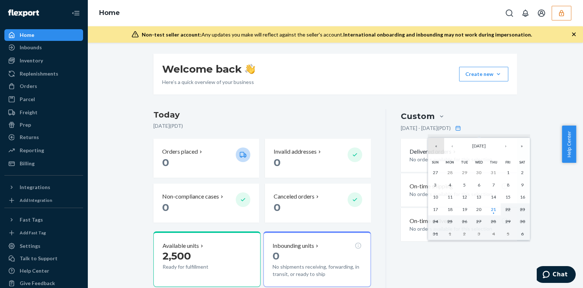
click at [431, 145] on button "«" at bounding box center [436, 146] width 16 height 16
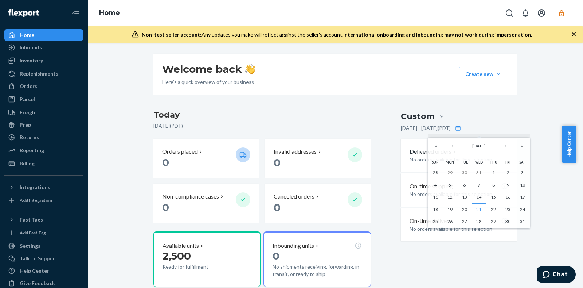
click at [481, 210] on abbr "21" at bounding box center [479, 208] width 5 height 5
click at [506, 149] on button "›" at bounding box center [506, 146] width 16 height 16
click at [521, 143] on button "»" at bounding box center [522, 146] width 16 height 16
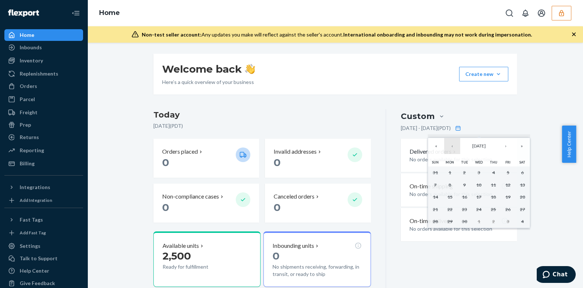
click at [454, 148] on button "‹" at bounding box center [452, 146] width 16 height 16
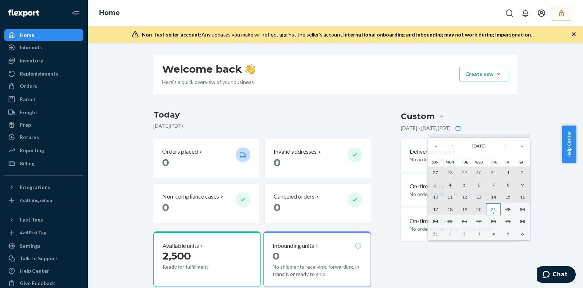
click at [492, 212] on abbr "21" at bounding box center [493, 208] width 5 height 5
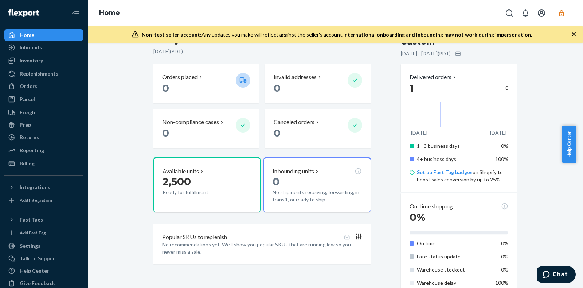
scroll to position [27, 0]
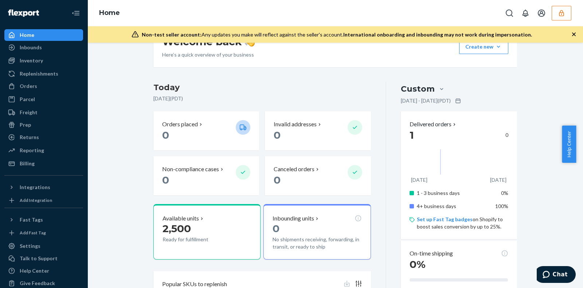
click at [32, 170] on div "Home Inbounds Shipping Plans Problems Inventory Products Replenishments Orders …" at bounding box center [44, 144] width 88 height 288
click at [31, 167] on div "Billing" at bounding box center [43, 163] width 77 height 10
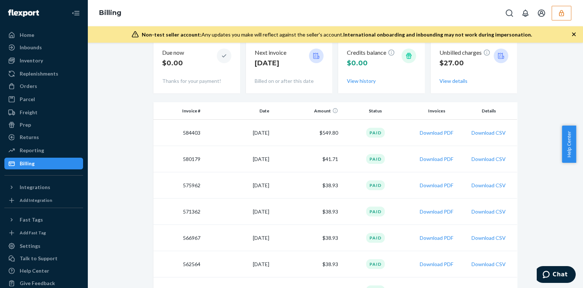
scroll to position [168, 0]
